Goal: Submit feedback/report problem

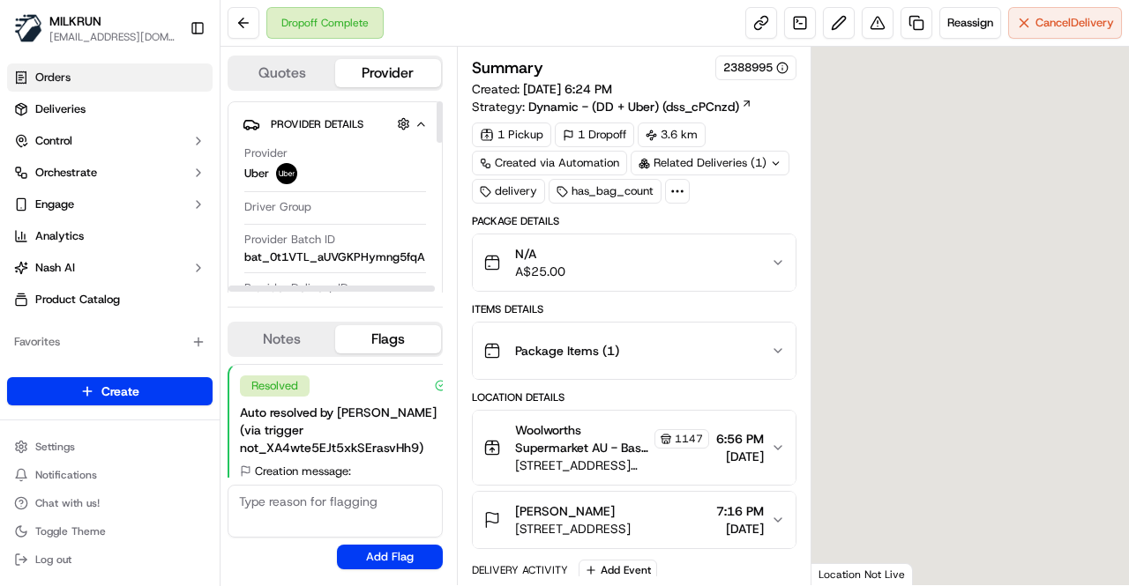
scroll to position [302, 0]
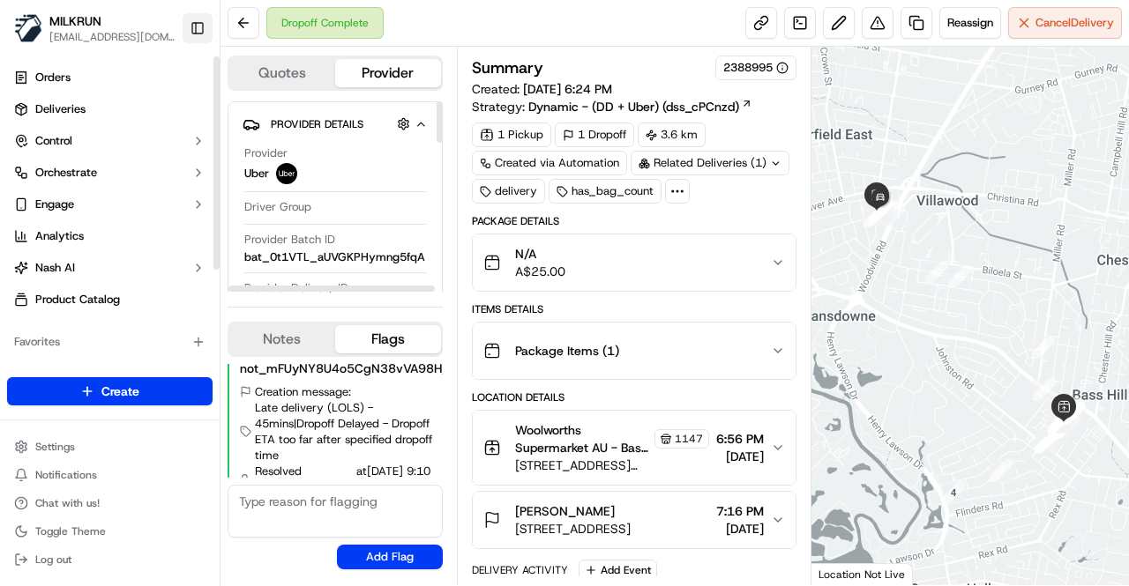
click at [195, 26] on button "Toggle Sidebar" at bounding box center [198, 28] width 30 height 30
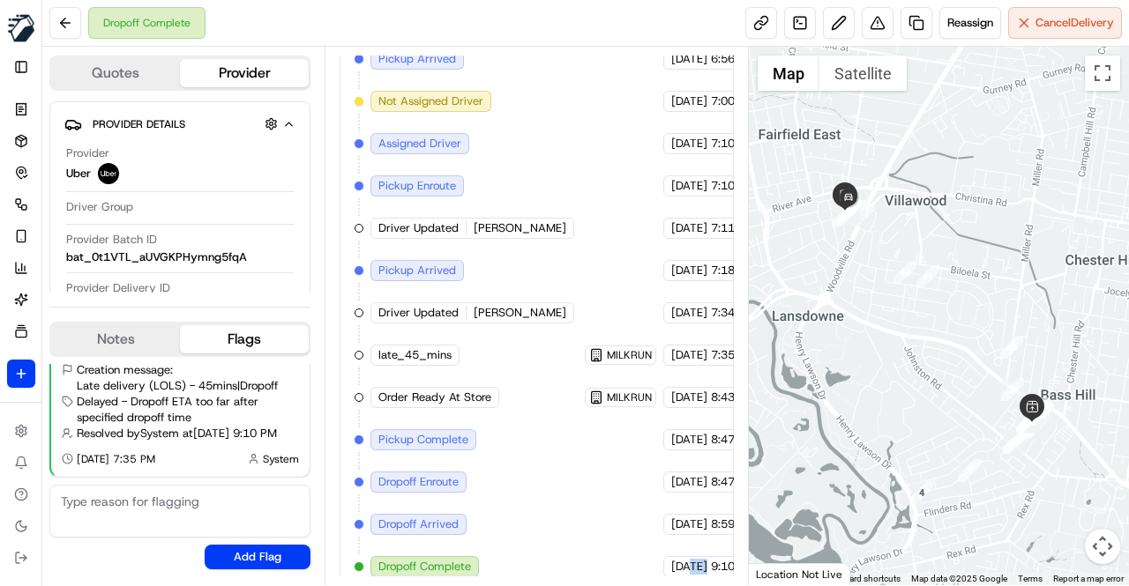
scroll to position [736, 98]
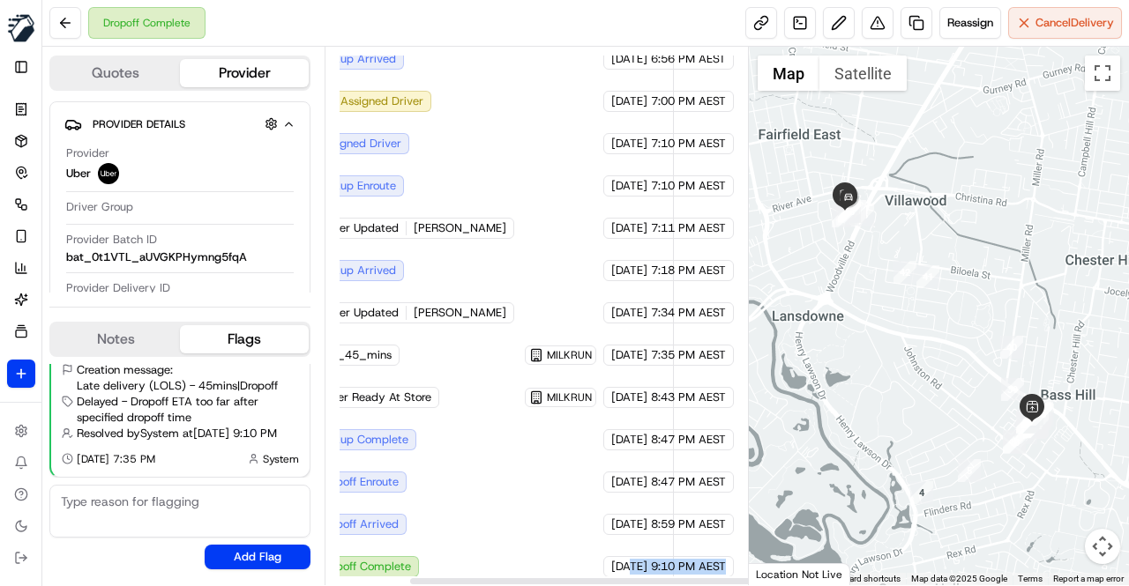
drag, startPoint x: 698, startPoint y: 548, endPoint x: 744, endPoint y: 545, distance: 45.9
click at [744, 545] on div "Summary 2388995 Created: [DATE] 6:24 PM Strategy: Dynamic - (DD + Uber) (dss_cP…" at bounding box center [537, 316] width 424 height 539
click at [600, 539] on div "Created (Sent To Provider) Uber [DATE] 6:24 PM AEST Not Assigned Driver Uber [D…" at bounding box center [477, 207] width 364 height 741
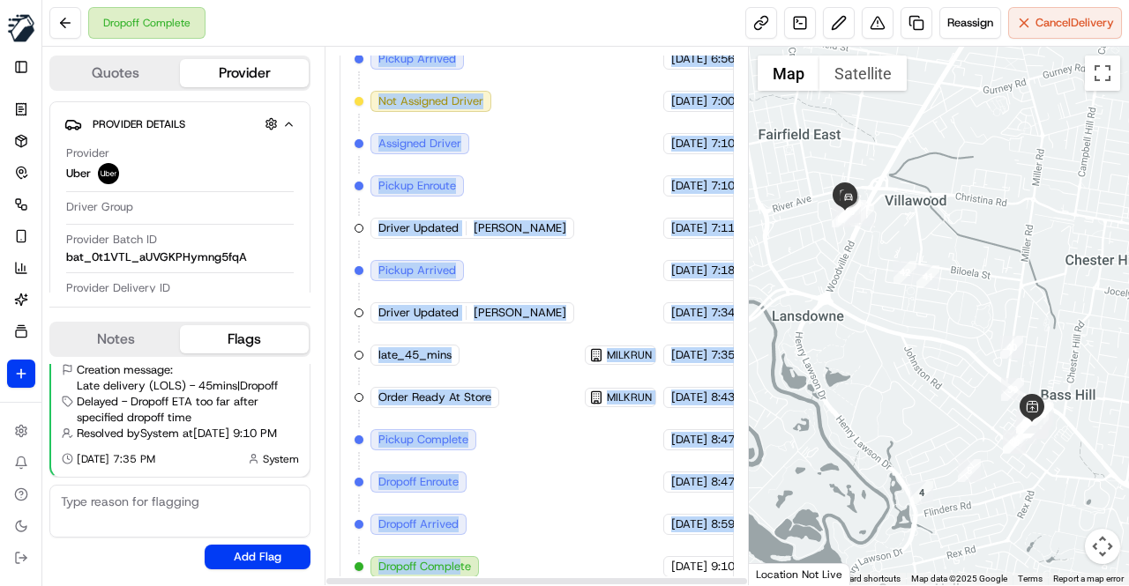
drag, startPoint x: 362, startPoint y: 546, endPoint x: 486, endPoint y: 539, distance: 124.5
click at [329, 548] on div "Summary 2388995 Created: [DATE] 6:24 PM Strategy: Dynamic - (DD + Uber) (dss_cP…" at bounding box center [537, 316] width 424 height 539
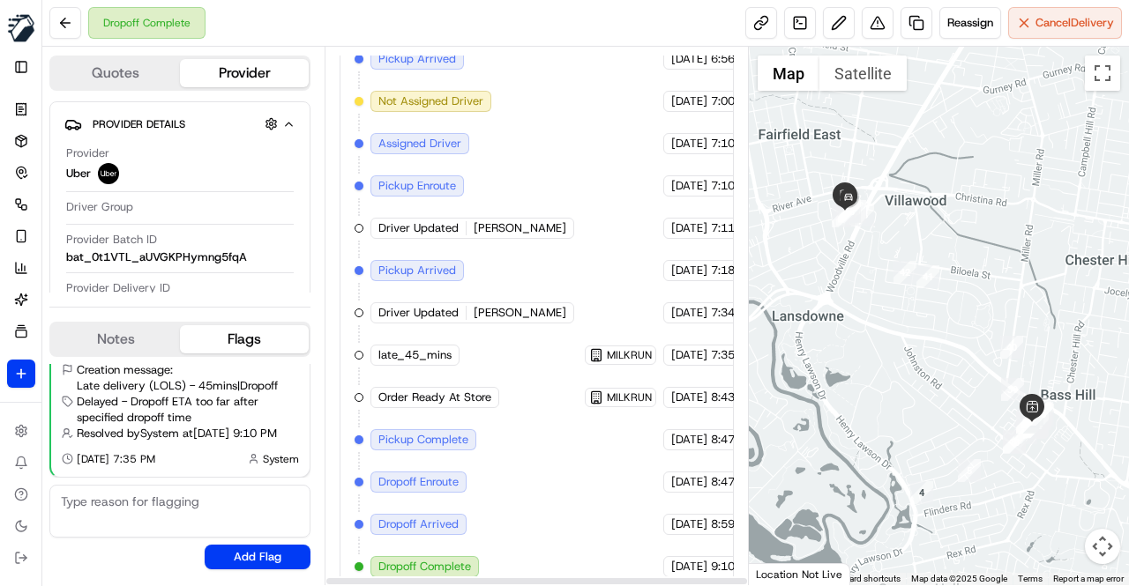
click at [581, 534] on div "Created (Sent To Provider) Uber [DATE] 6:24 PM AEST Not Assigned Driver Uber [D…" at bounding box center [537, 207] width 364 height 741
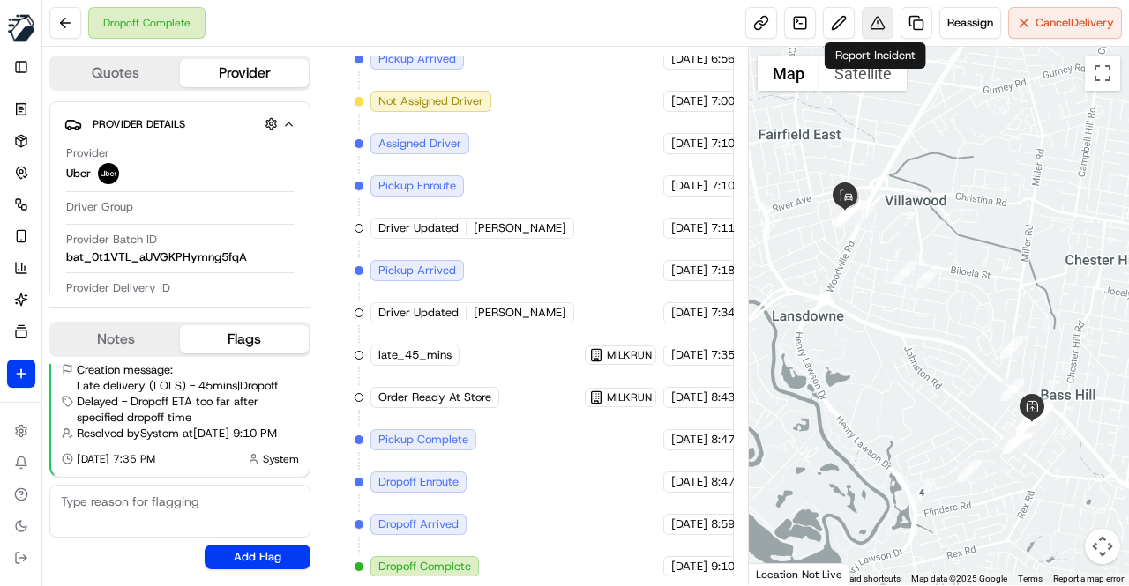
click at [875, 34] on button at bounding box center [878, 23] width 32 height 32
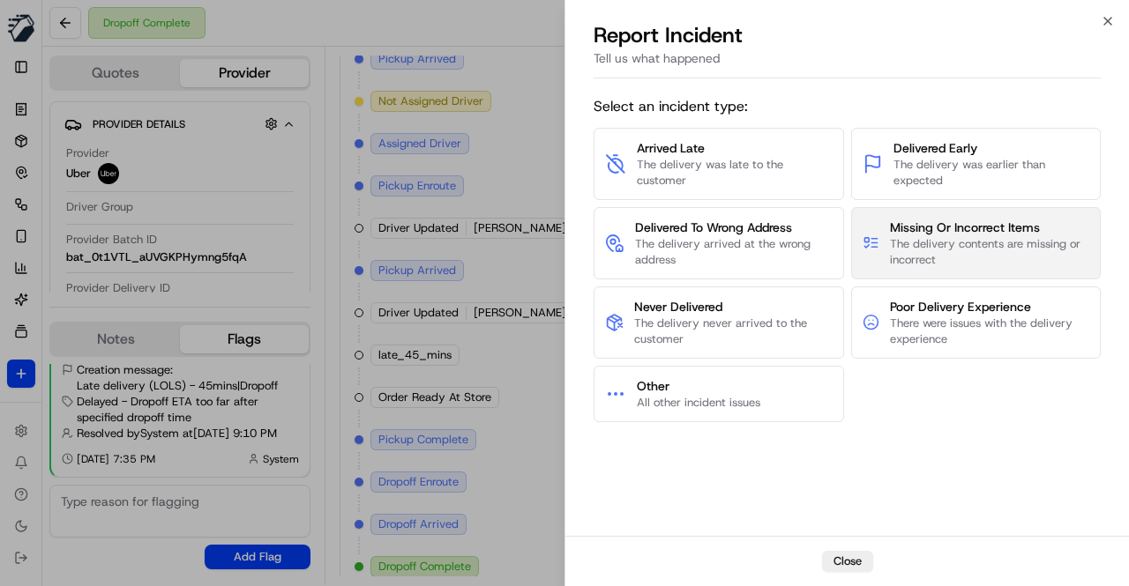
click at [921, 244] on span "The delivery contents are missing or incorrect" at bounding box center [989, 252] width 199 height 32
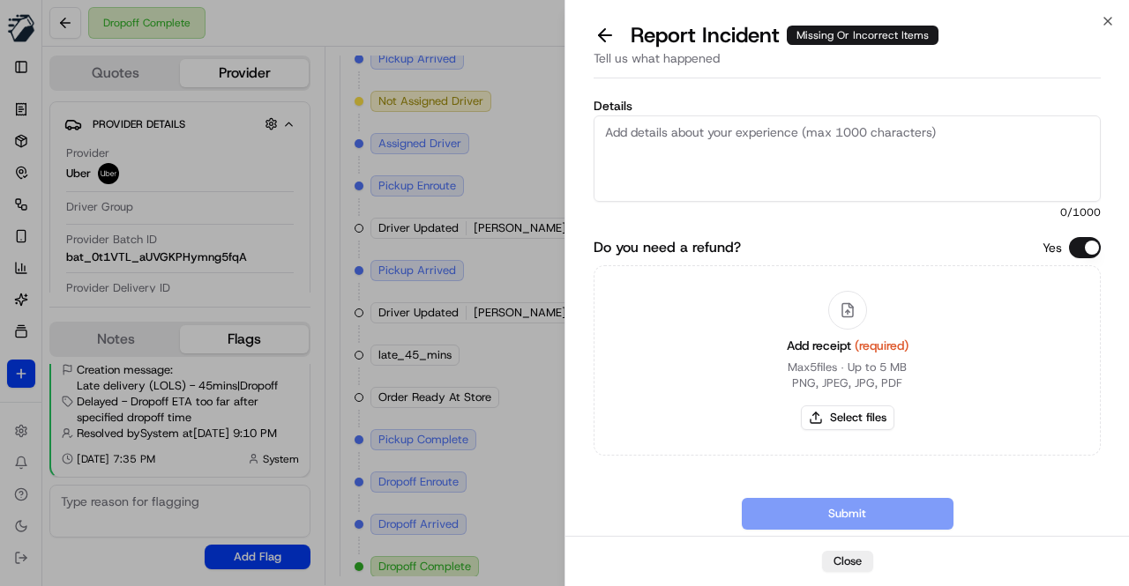
click at [633, 148] on textarea "Details" at bounding box center [847, 159] width 507 height 86
paste textarea "Tip Top The One Wholemeal Bread Sandwich Slice Loaf Bakery 700g $4.95 Blueberri…"
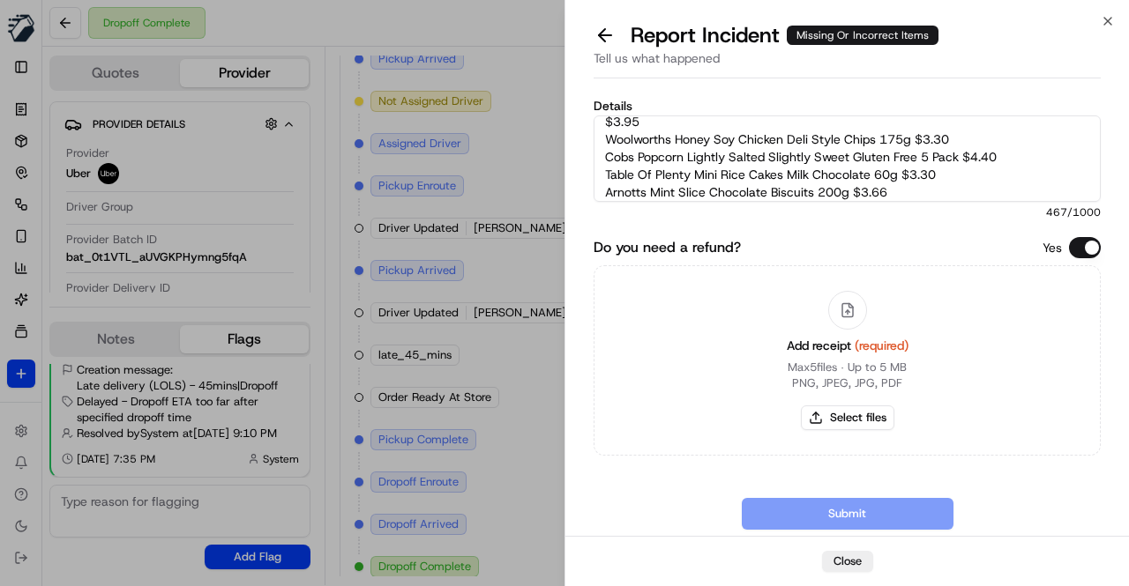
scroll to position [0, 0]
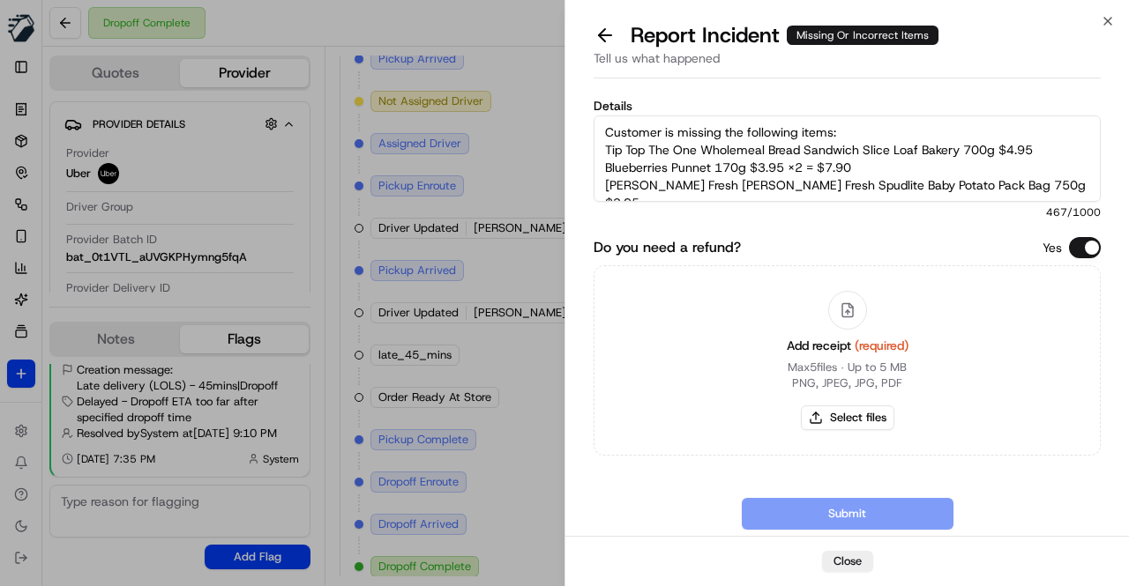
click at [605, 145] on textarea "Customer is missing the following items: Tip Top The One Wholemeal Bread Sandwi…" at bounding box center [847, 159] width 507 height 86
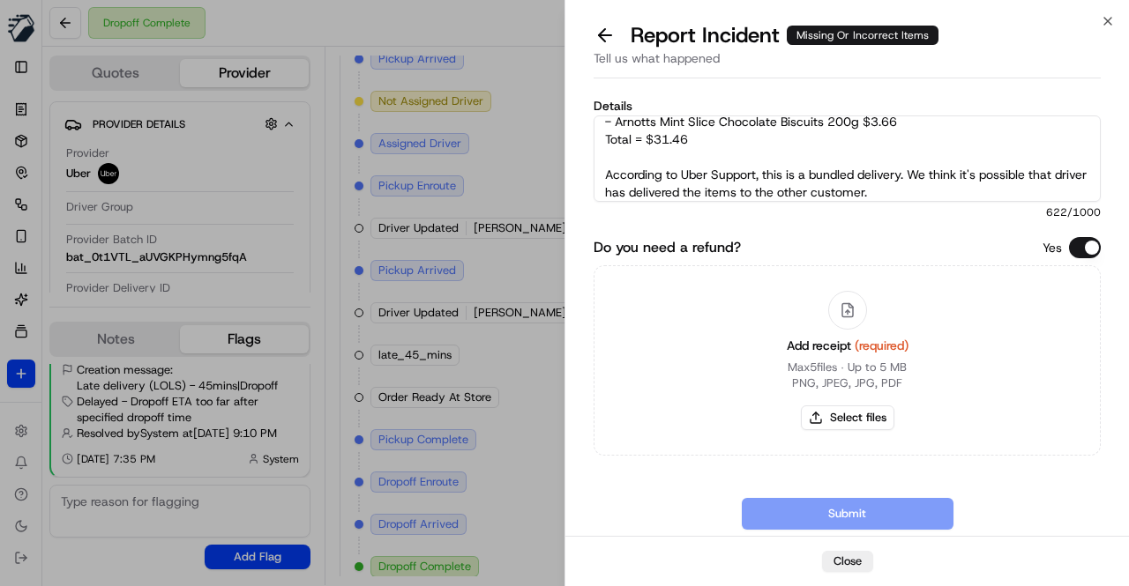
scroll to position [169, 0]
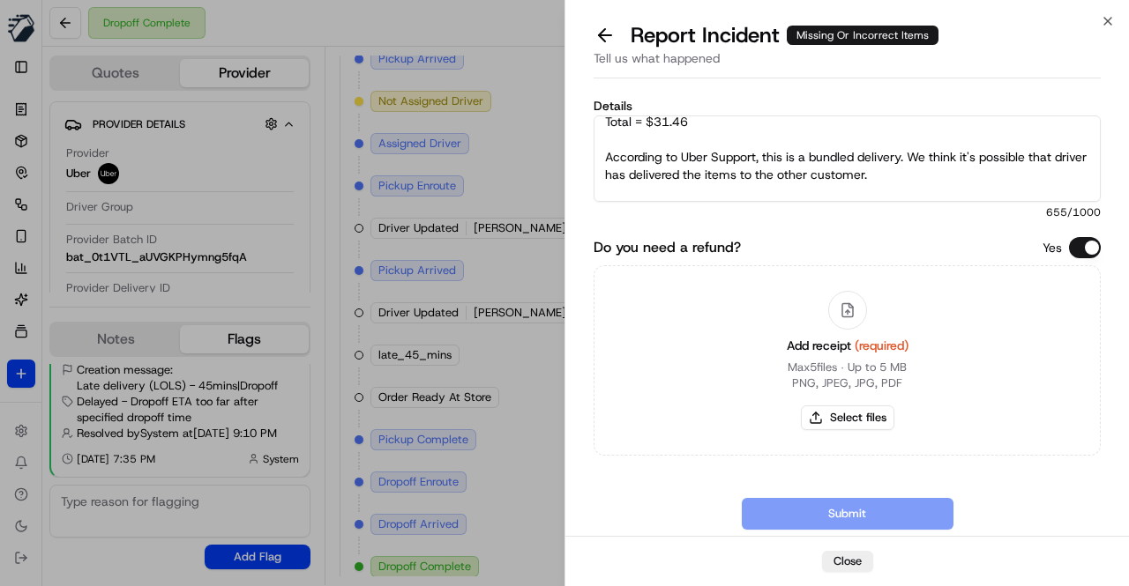
drag, startPoint x: 961, startPoint y: 138, endPoint x: 1028, endPoint y: 138, distance: 67.0
click at [1028, 138] on textarea "Customer is missing the following items: - Tip Top The One Wholemeal Bread Sand…" at bounding box center [847, 159] width 507 height 86
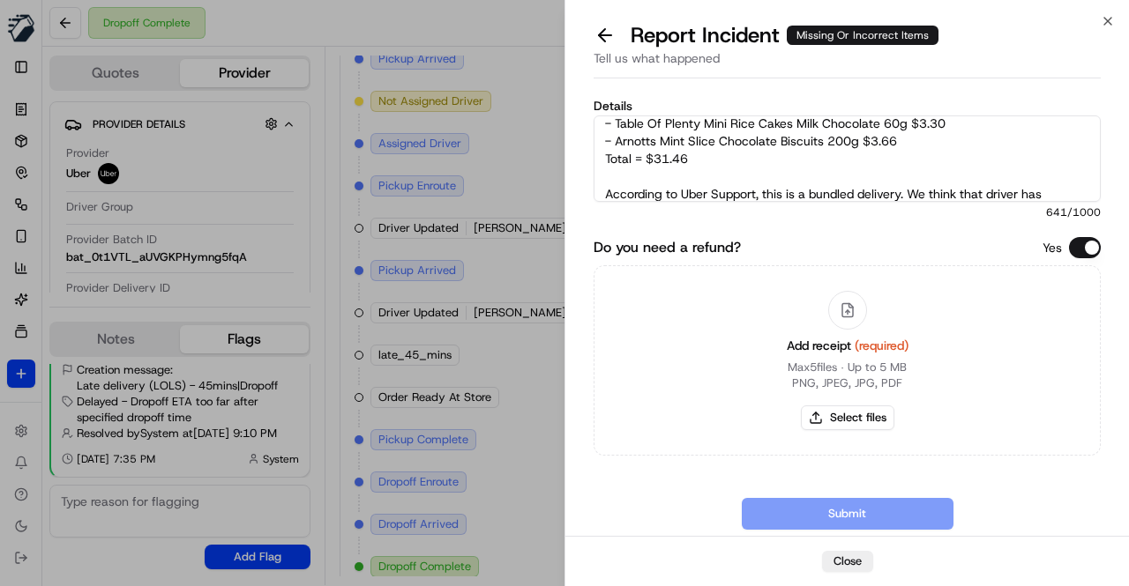
scroll to position [176, 0]
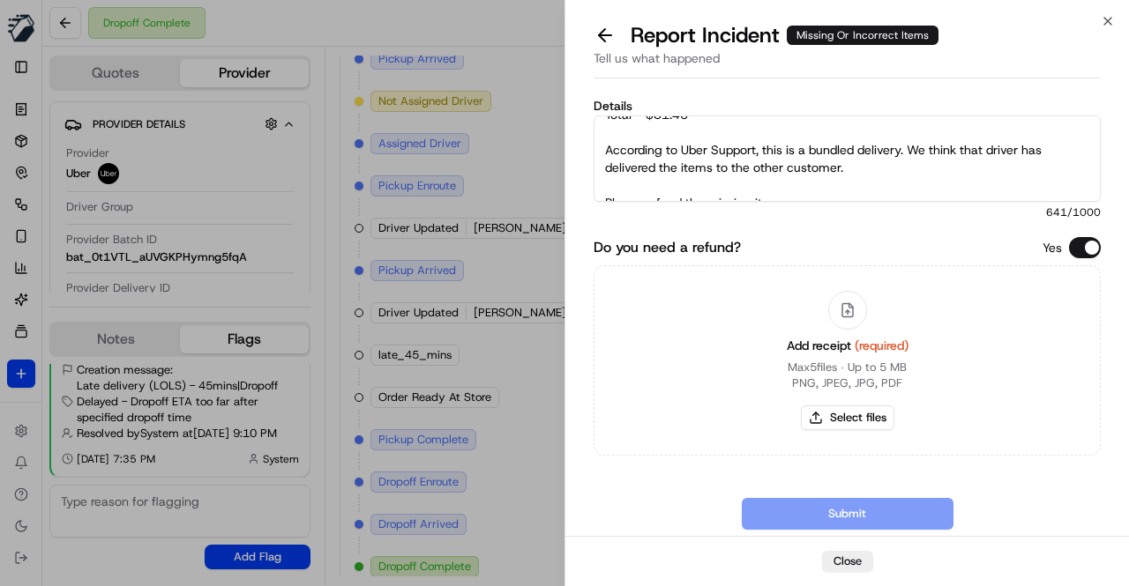
click at [802, 190] on textarea "Customer is missing the following items: - Tip Top The One Wholemeal Bread Sand…" at bounding box center [847, 159] width 507 height 86
type textarea "Customer is missing the following items: - Tip Top The One Wholemeal Bread Sand…"
click at [835, 422] on button "Select files" at bounding box center [847, 418] width 93 height 25
type input "C:\fakepath\Invoice [PERSON_NAME] [DATE].pdf"
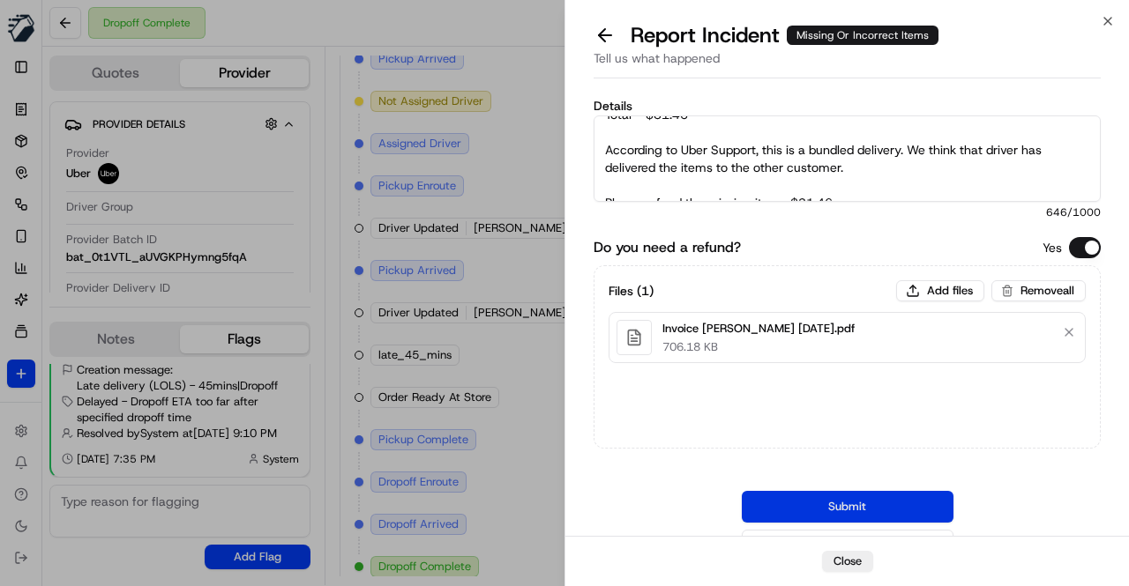
click at [847, 509] on button "Submit" at bounding box center [848, 507] width 212 height 32
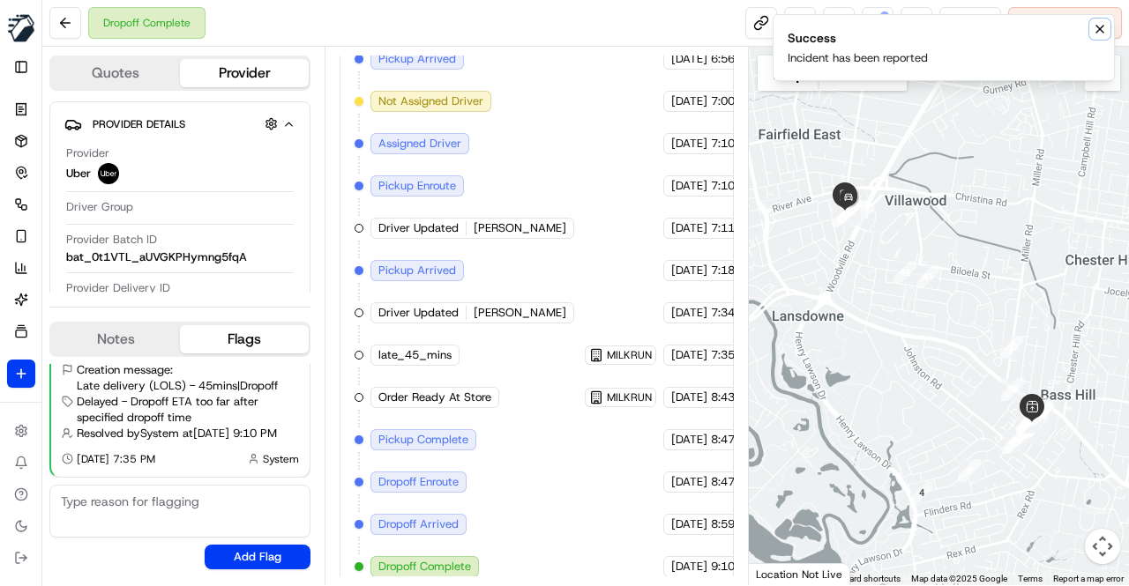
click at [1102, 31] on icon "Notifications (F8)" at bounding box center [1099, 29] width 7 height 7
